Goal: Task Accomplishment & Management: Manage account settings

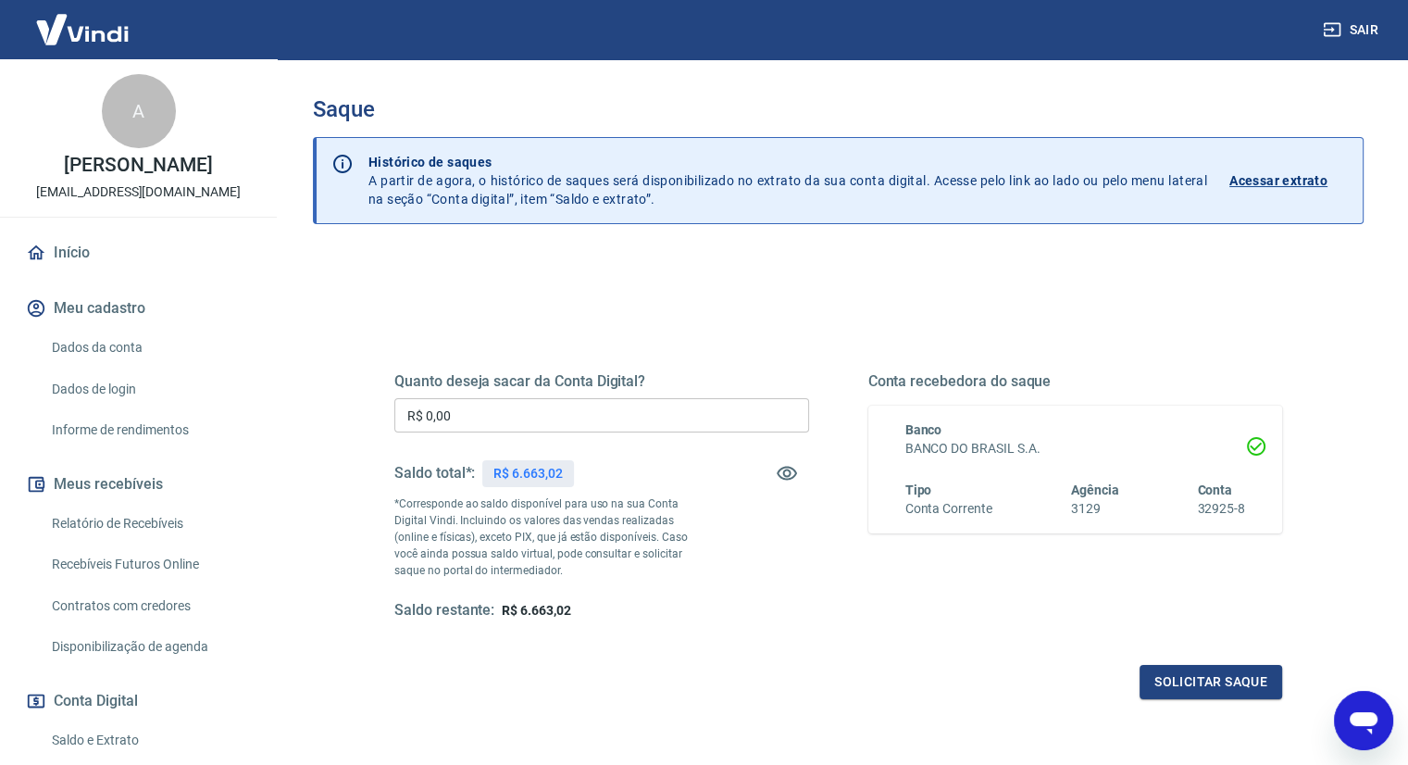
click at [473, 421] on input "R$ 0,00" at bounding box center [601, 415] width 415 height 34
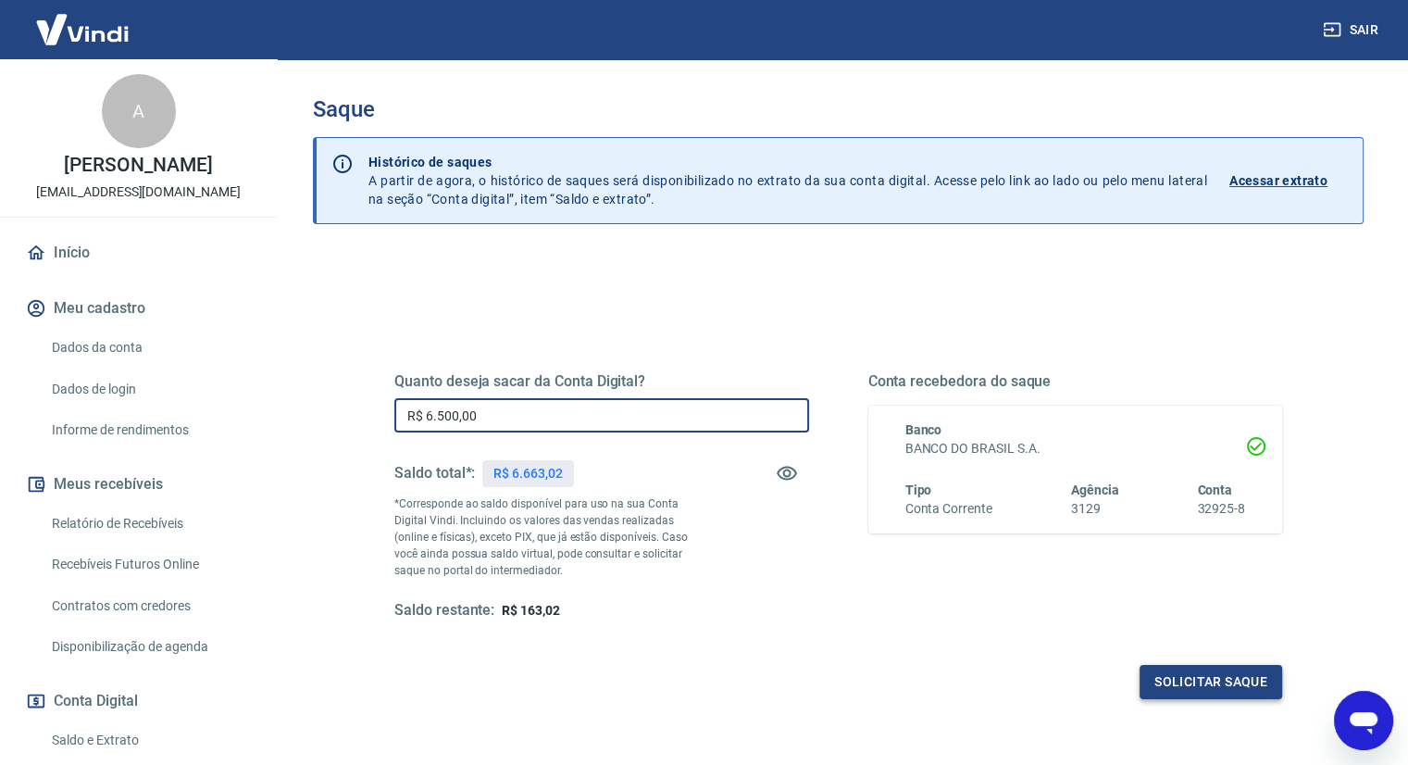
type input "R$ 6.500,00"
click at [1189, 688] on button "Solicitar saque" at bounding box center [1210, 682] width 143 height 34
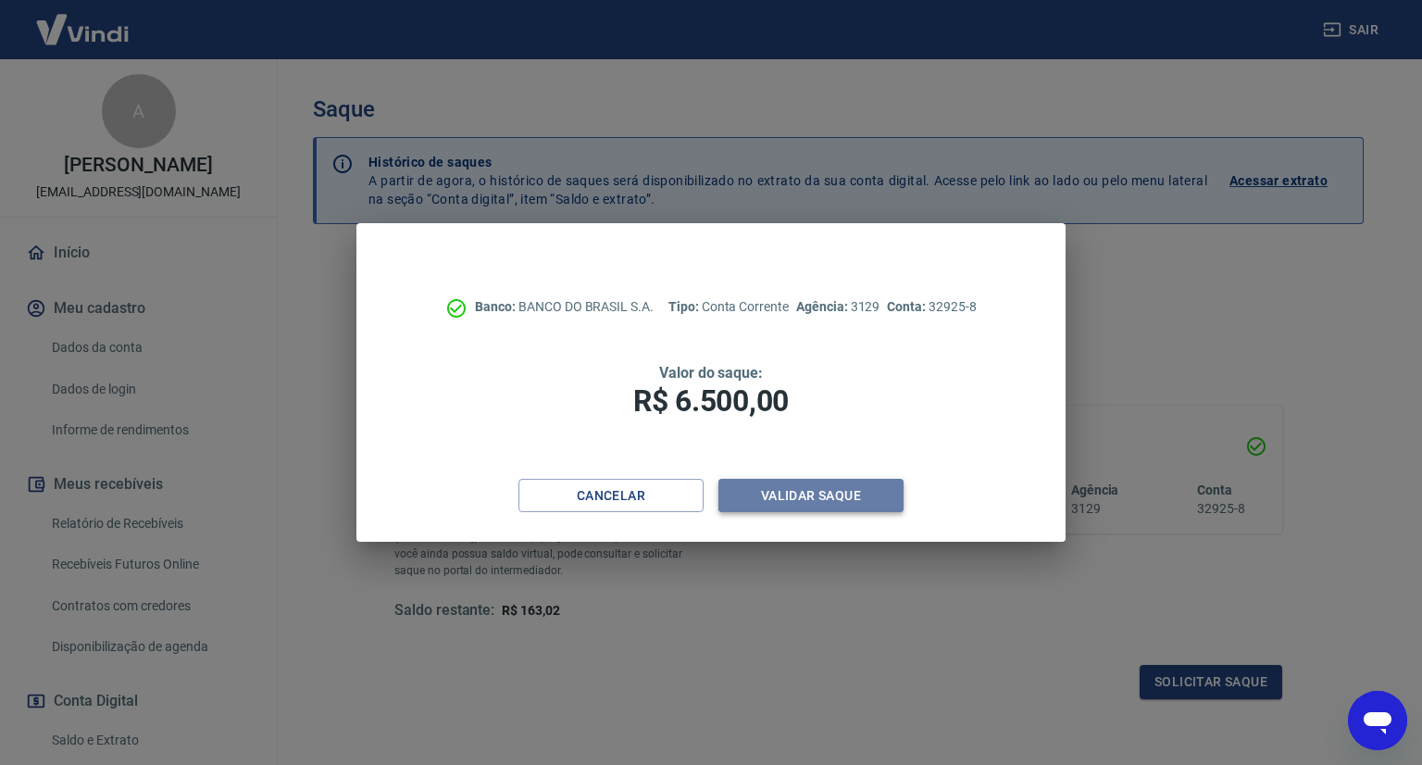
click at [825, 494] on button "Validar saque" at bounding box center [810, 496] width 185 height 34
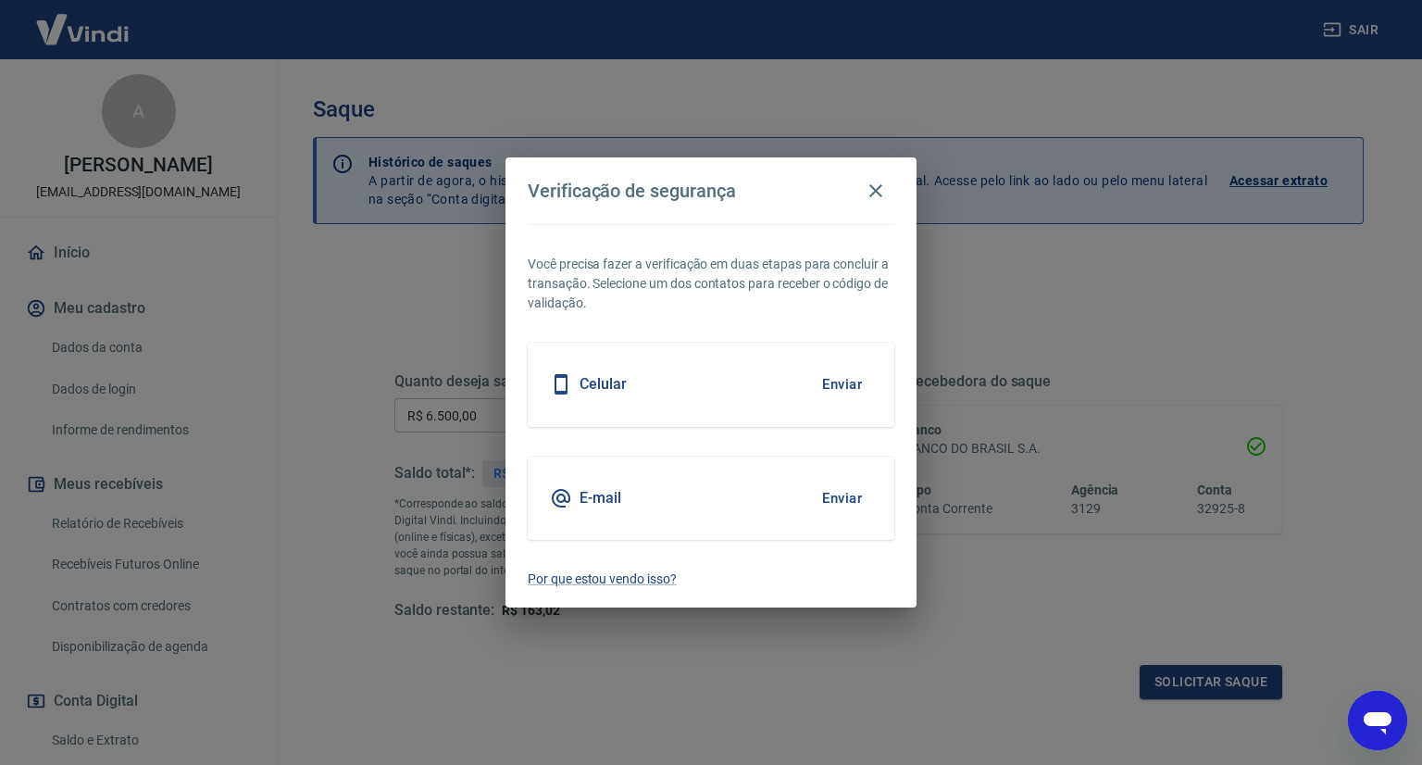
click at [840, 382] on button "Enviar" at bounding box center [842, 384] width 60 height 39
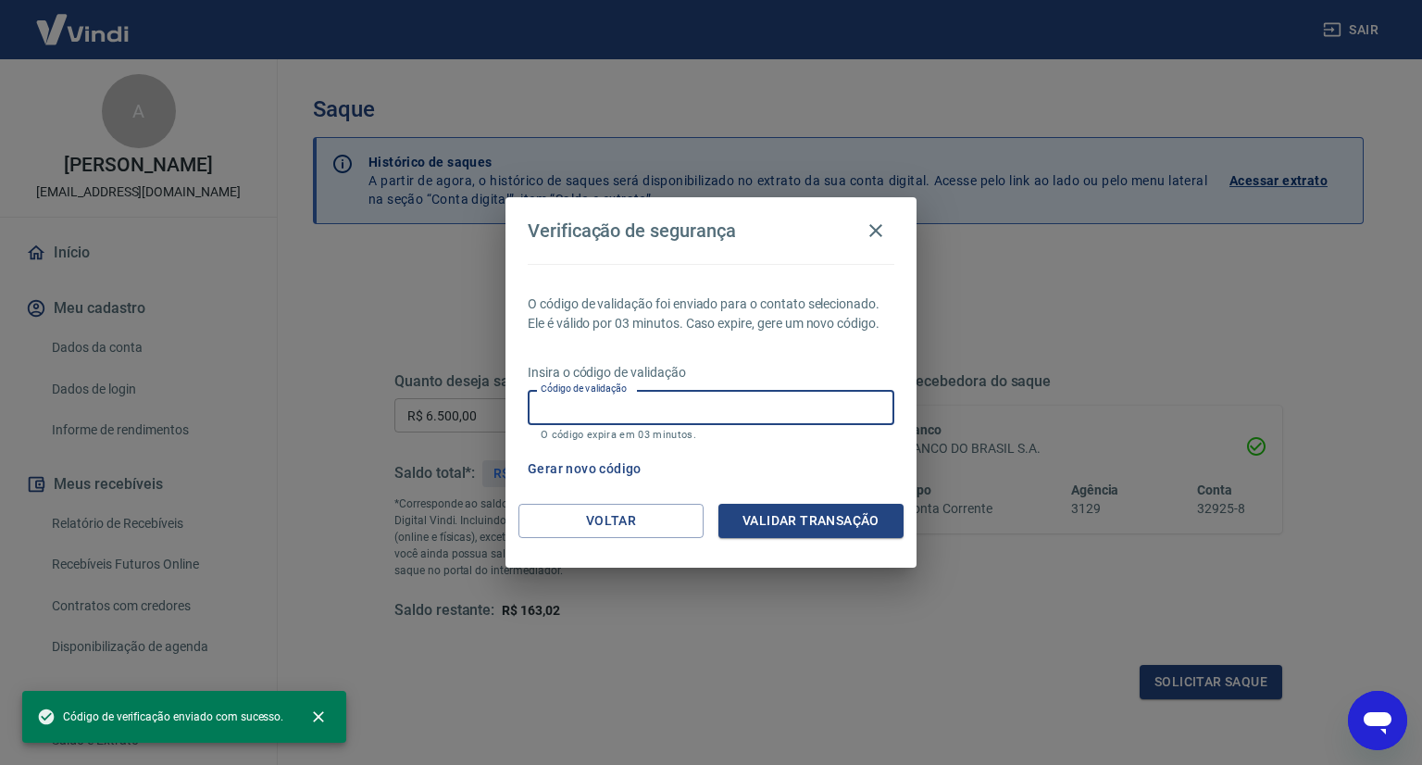
click at [700, 417] on input "Código de validação" at bounding box center [711, 407] width 367 height 34
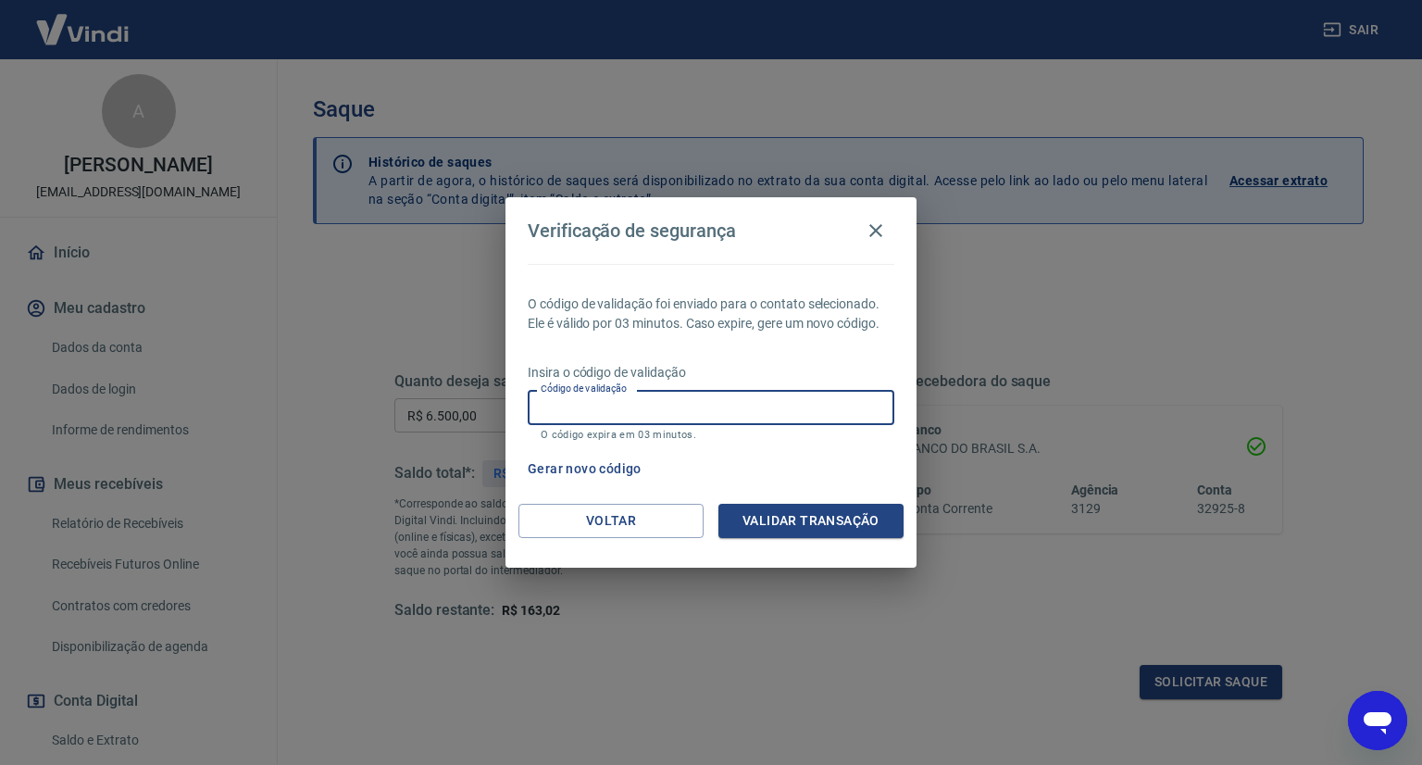
click at [748, 404] on input "Código de validação" at bounding box center [711, 407] width 367 height 34
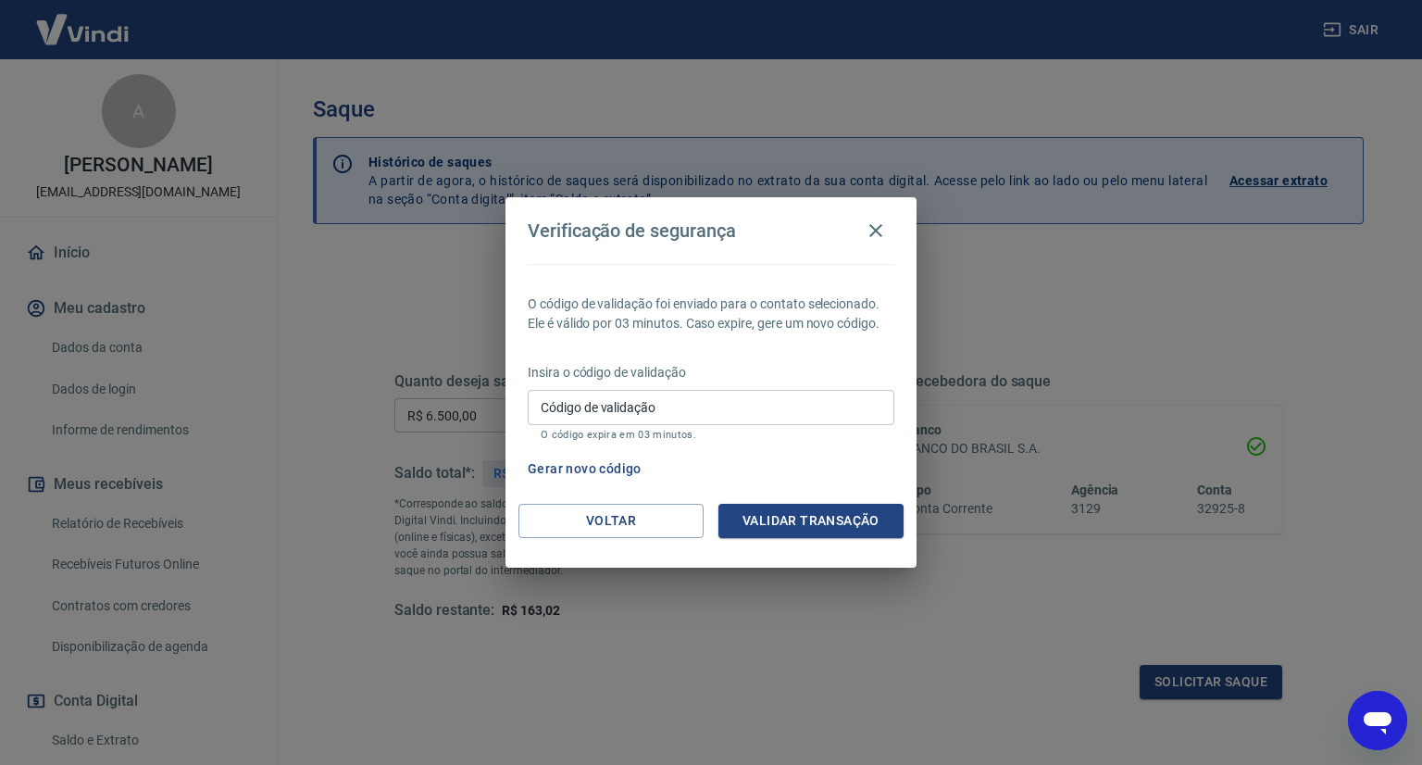
click at [376, 310] on div "Verificação de segurança O código de validação foi enviado para o contato selec…" at bounding box center [711, 382] width 1422 height 765
click at [670, 417] on input "Código de validação" at bounding box center [711, 407] width 367 height 34
click at [1043, 305] on div "Verificação de segurança O código de validação foi enviado para o contato selec…" at bounding box center [711, 382] width 1422 height 765
click at [627, 518] on button "Voltar" at bounding box center [610, 521] width 185 height 34
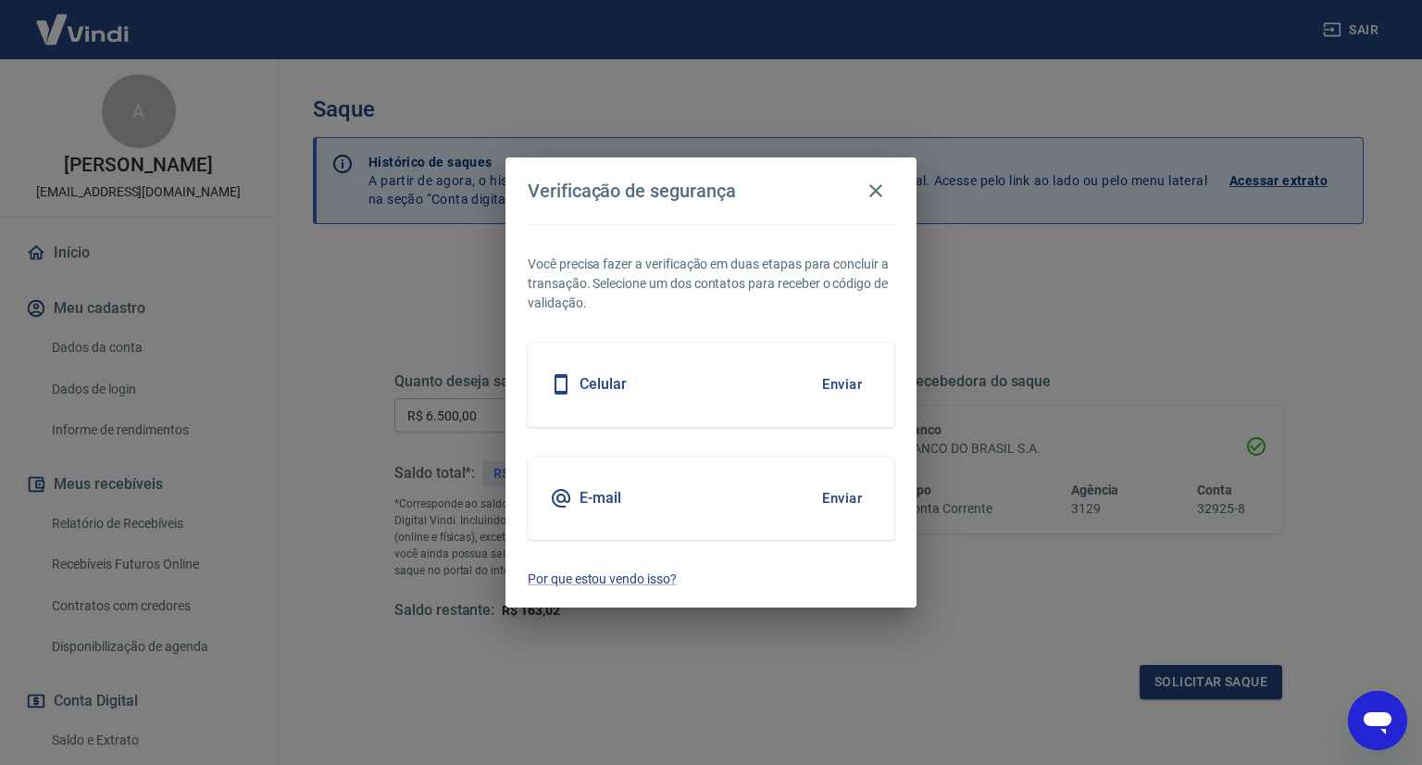
click at [834, 494] on button "Enviar" at bounding box center [842, 498] width 60 height 39
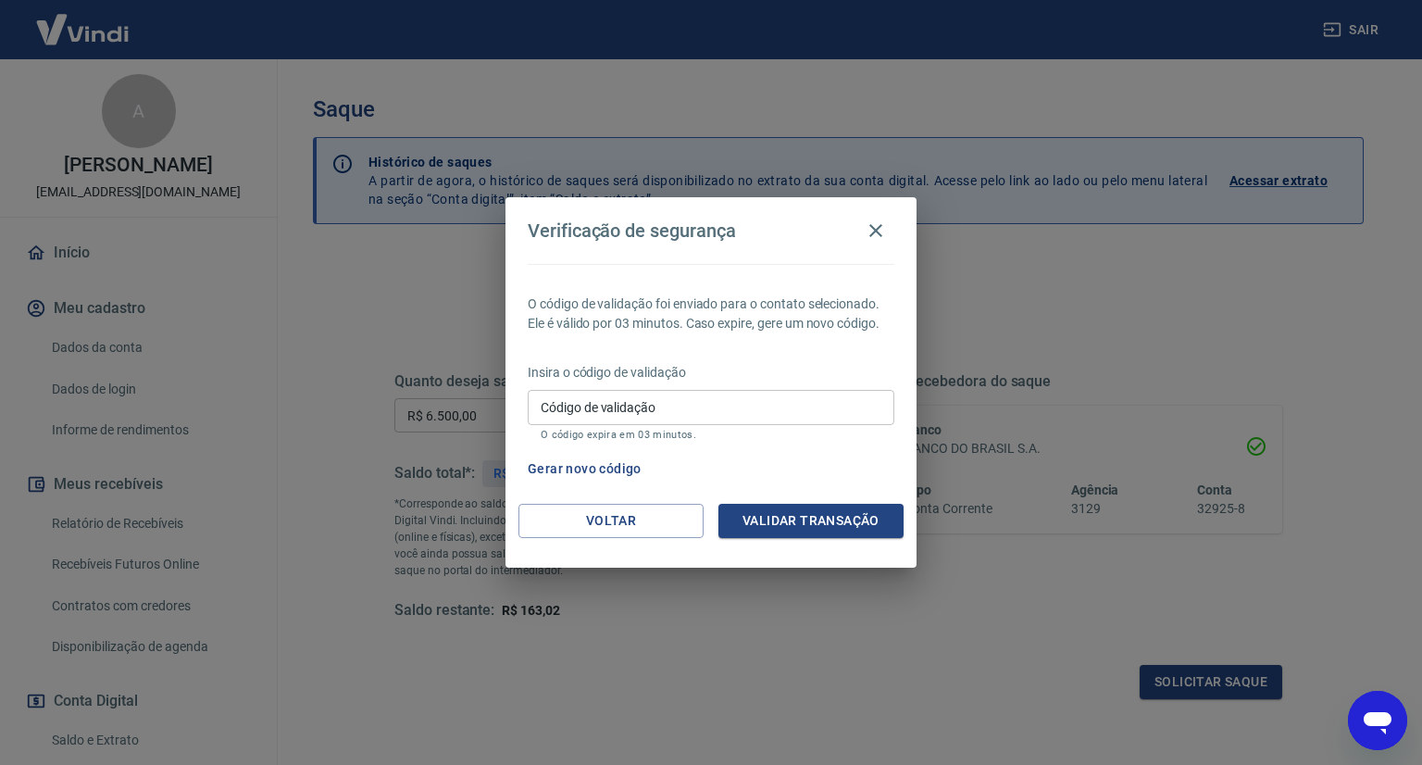
click at [571, 412] on input "Código de validação" at bounding box center [711, 407] width 367 height 34
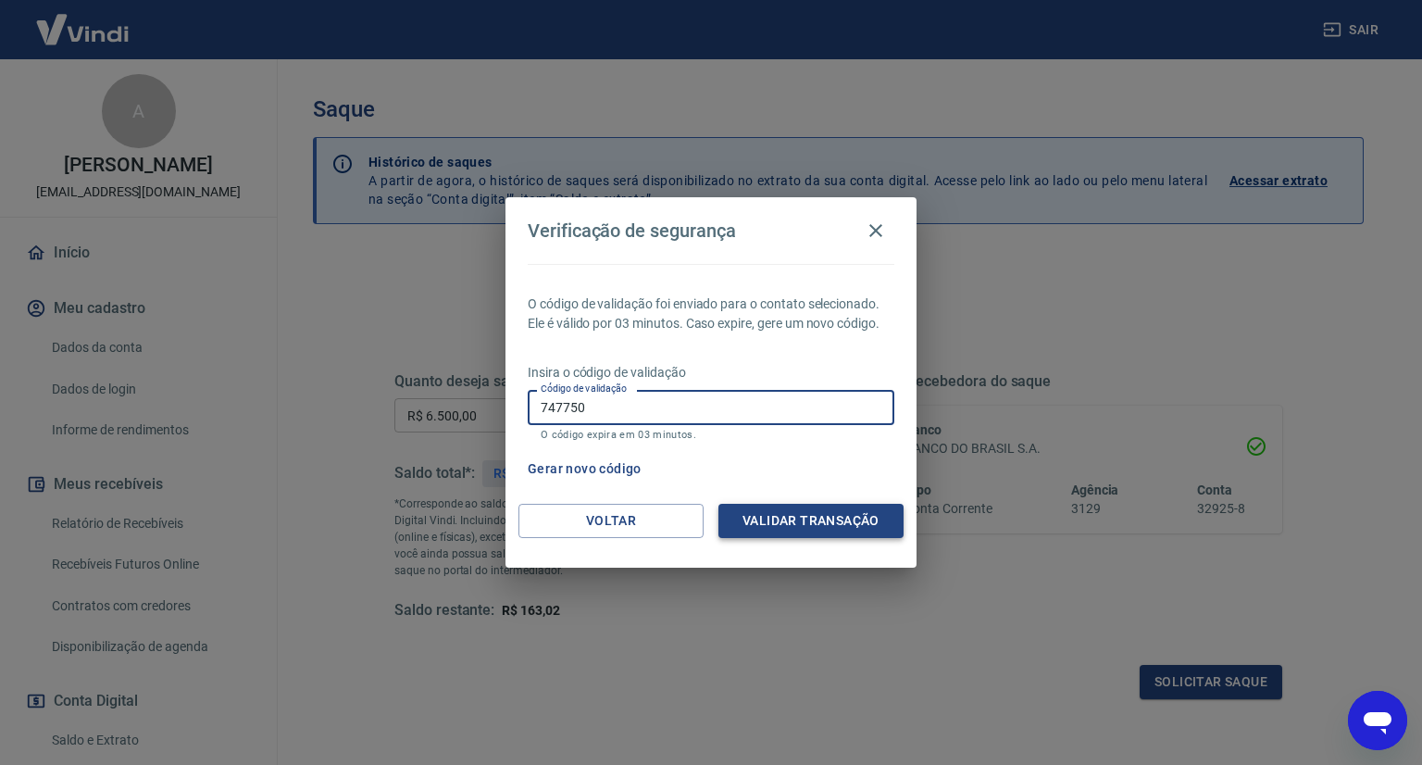
type input "747750"
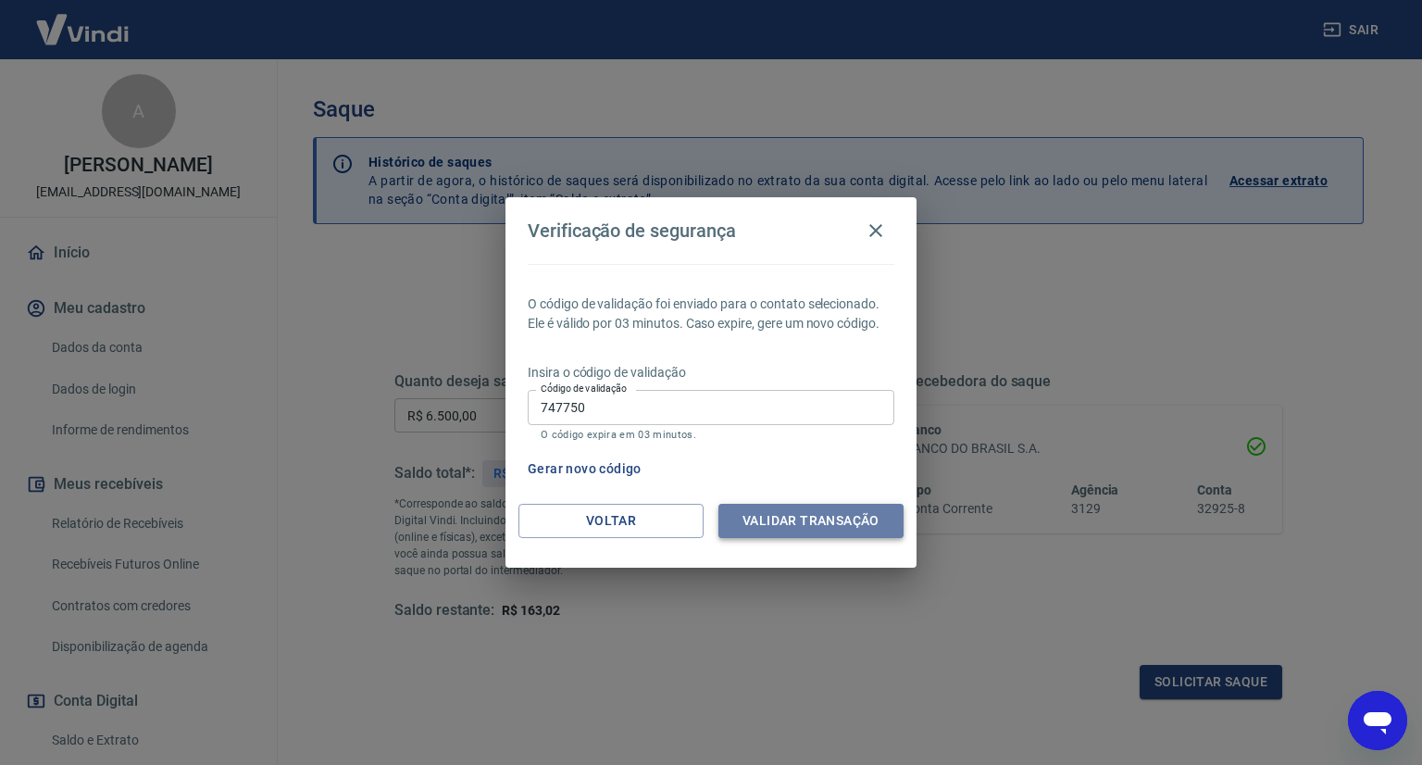
click at [763, 515] on button "Validar transação" at bounding box center [810, 521] width 185 height 34
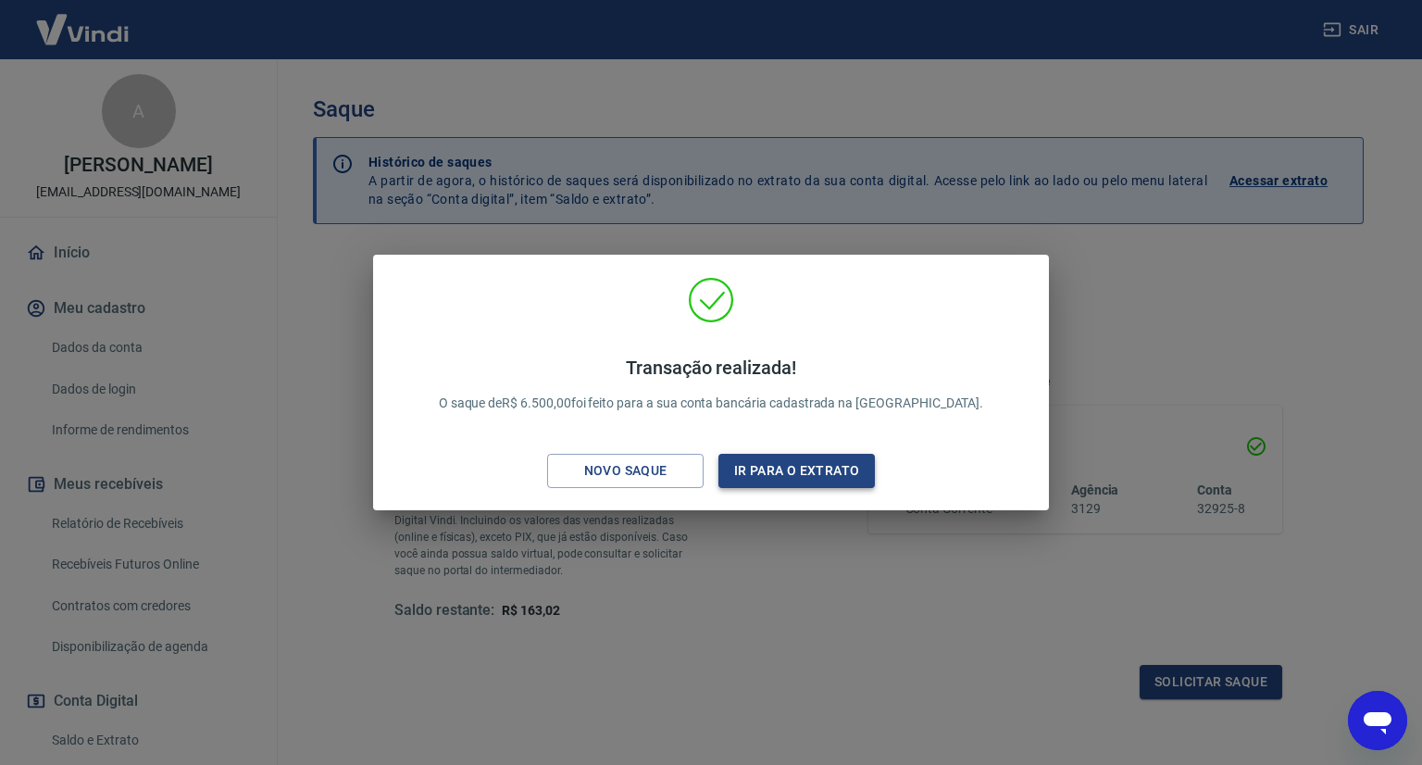
click at [792, 464] on button "Ir para o extrato" at bounding box center [796, 471] width 156 height 34
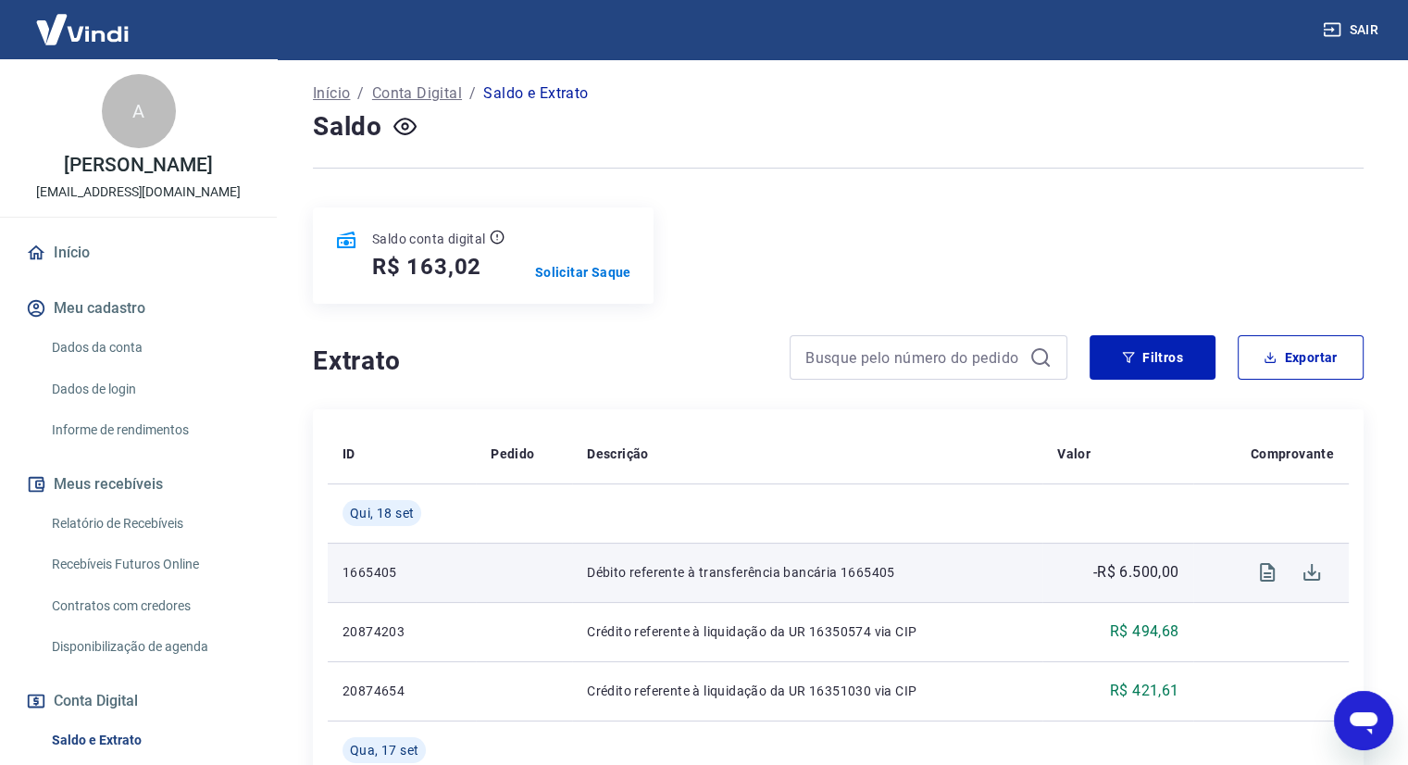
scroll to position [278, 0]
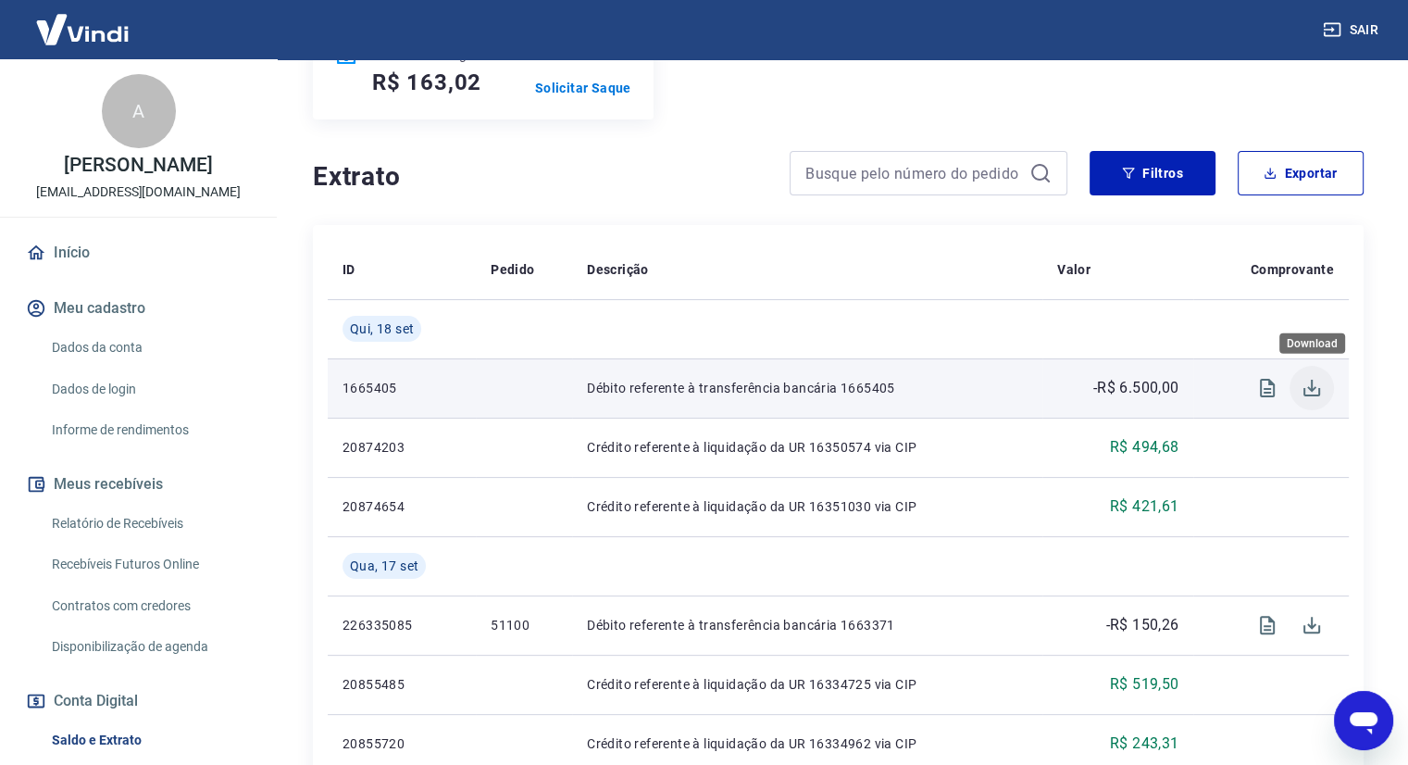
click at [1314, 380] on icon "Download" at bounding box center [1312, 388] width 22 height 22
